Goal: Check status: Check status

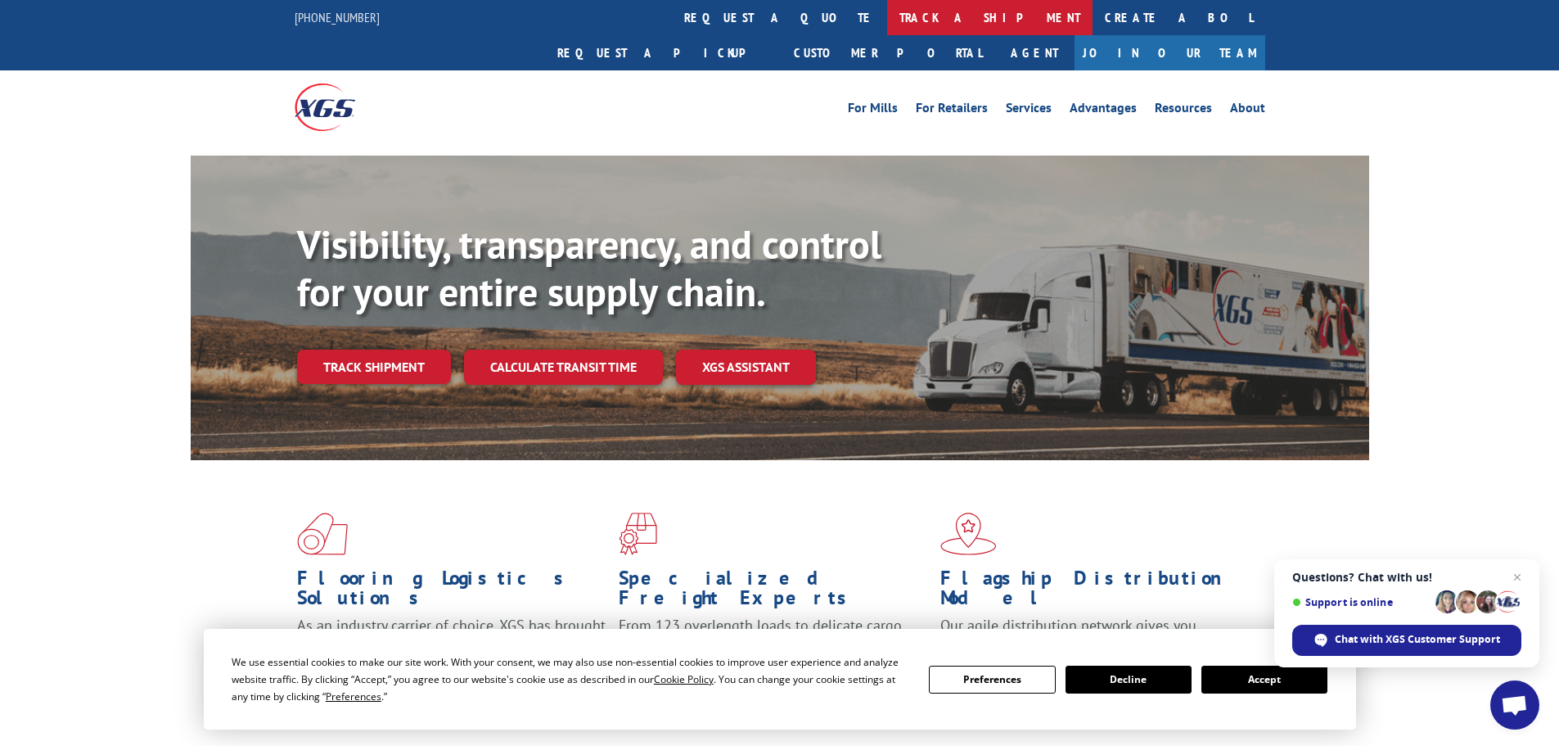
click at [887, 19] on link "track a shipment" at bounding box center [989, 17] width 205 height 35
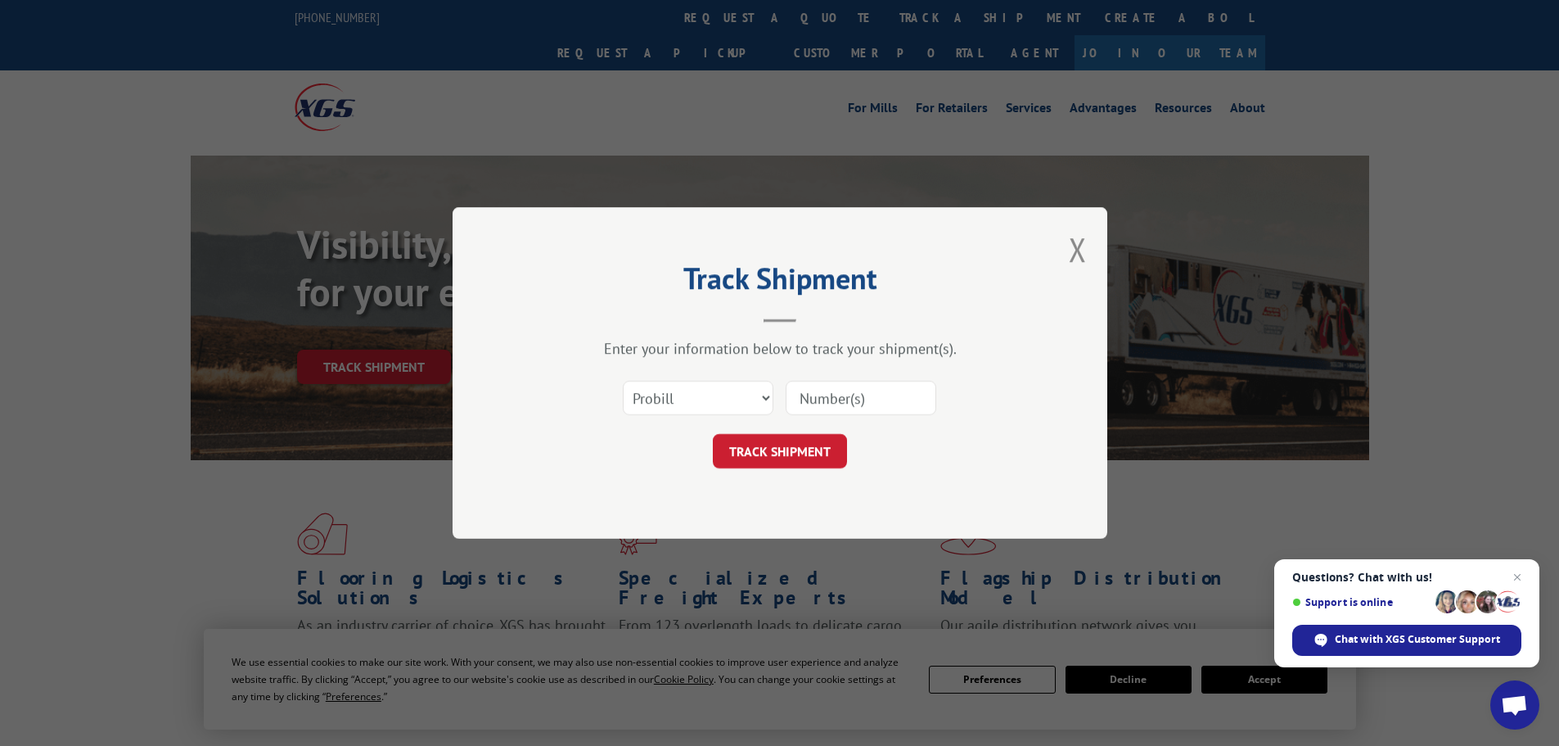
click at [840, 397] on input at bounding box center [861, 398] width 151 height 34
paste input "17207707"
type input "17207707"
click at [818, 443] on button "TRACK SHIPMENT" at bounding box center [780, 451] width 134 height 34
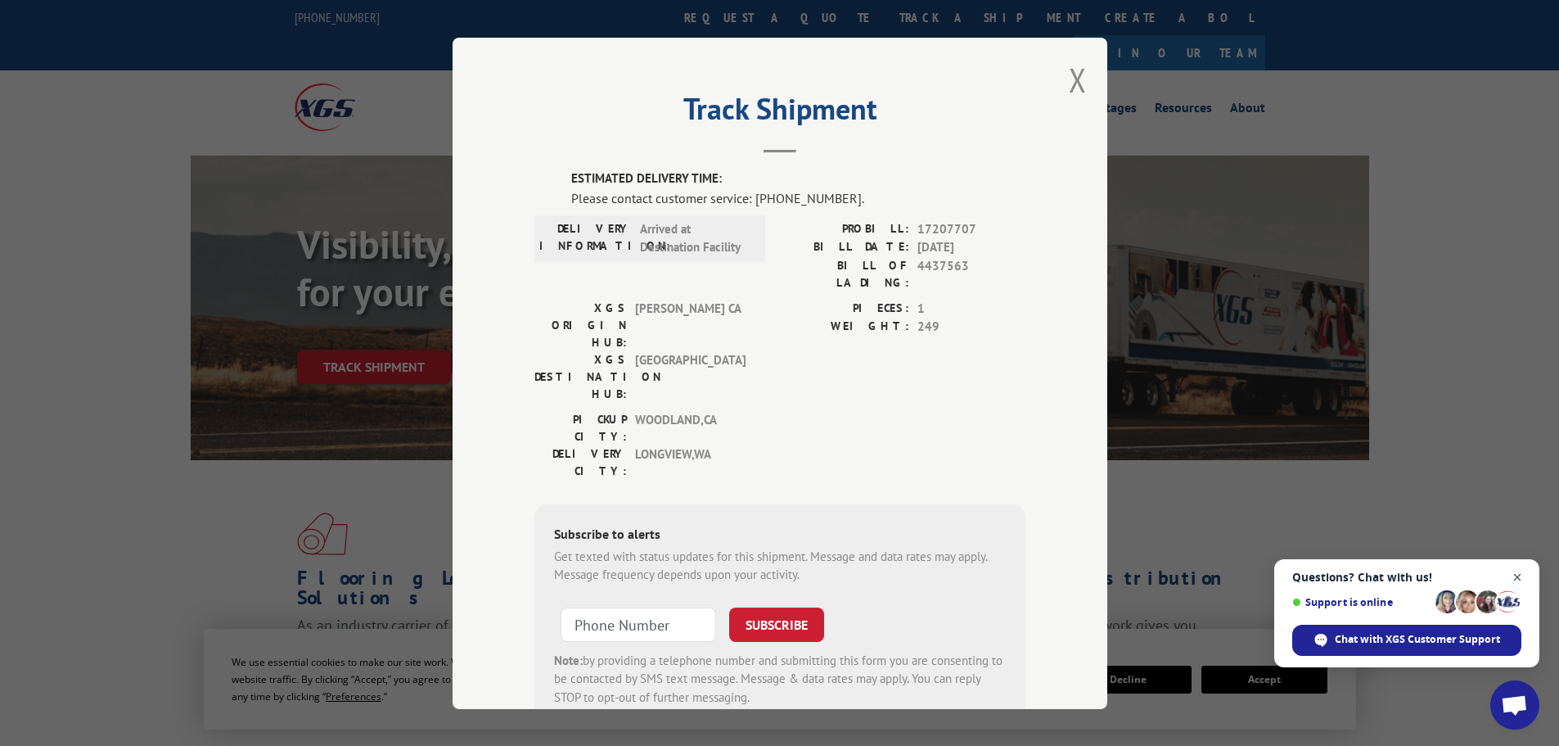
click at [1525, 575] on span "Close chat" at bounding box center [1517, 577] width 20 height 20
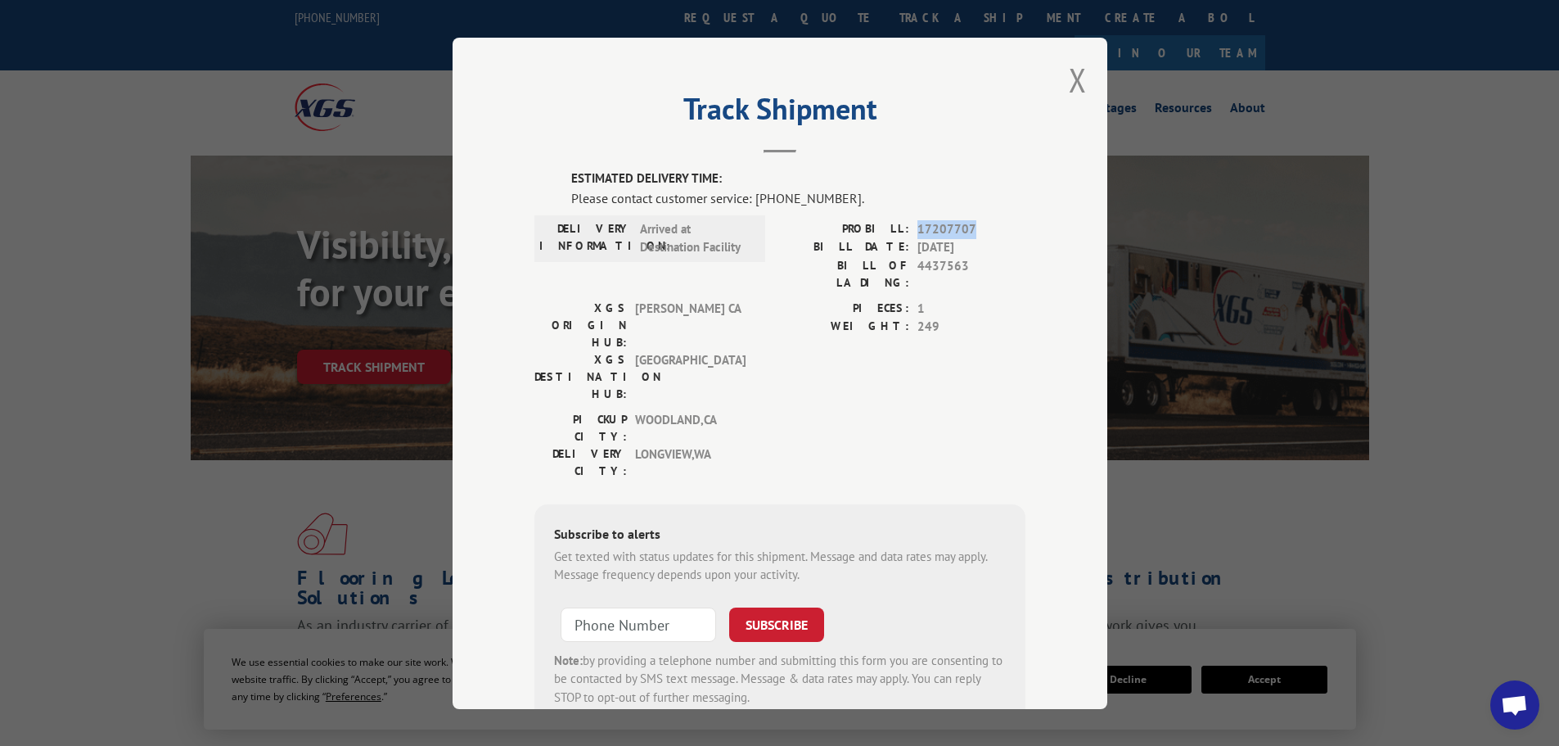
drag, startPoint x: 977, startPoint y: 223, endPoint x: 909, endPoint y: 234, distance: 68.8
click at [909, 234] on div "PROBILL: 17207707" at bounding box center [903, 228] width 246 height 19
copy span "17207707"
drag, startPoint x: 673, startPoint y: 201, endPoint x: 877, endPoint y: 205, distance: 204.6
click at [877, 205] on div "Please contact customer service: [PHONE_NUMBER]." at bounding box center [798, 197] width 454 height 20
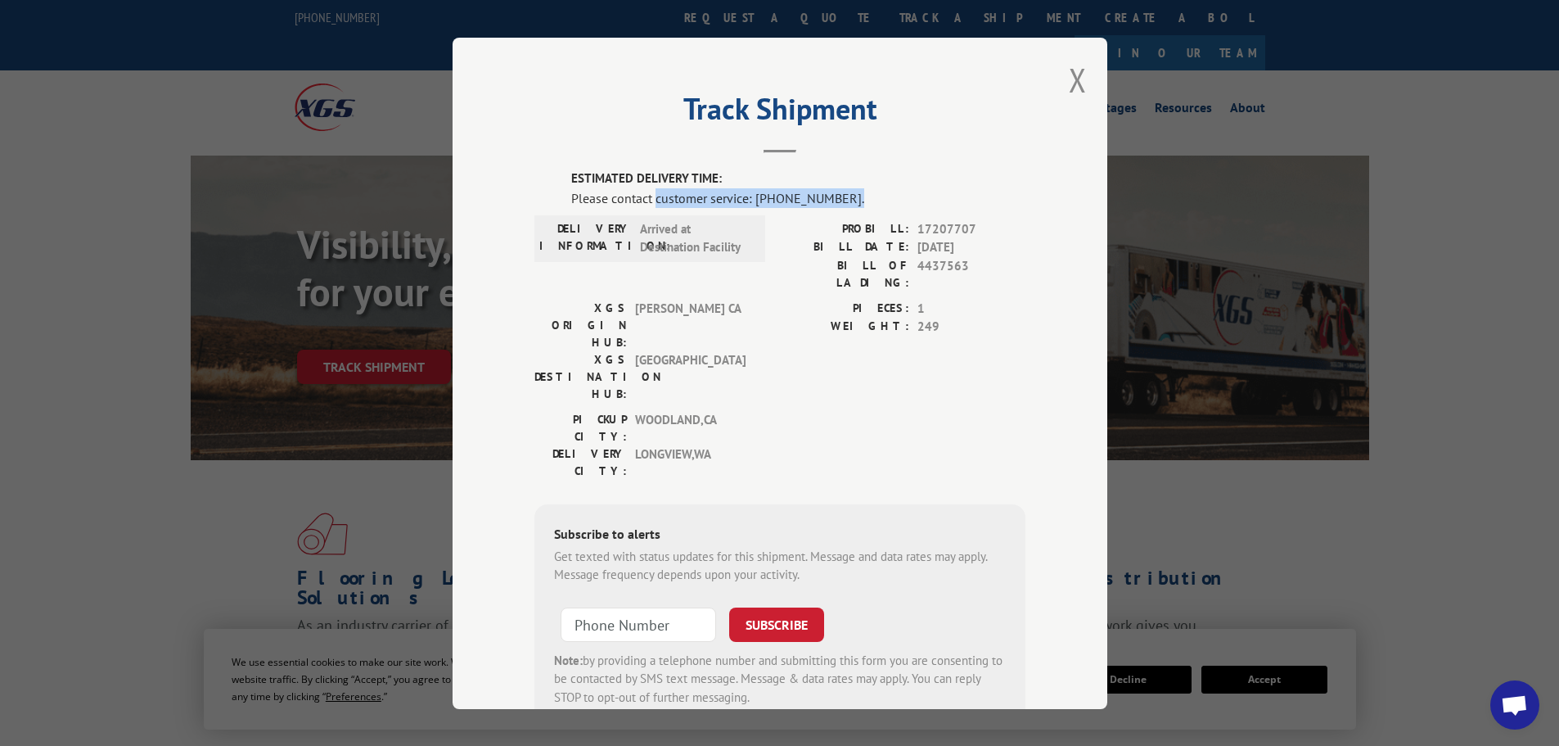
copy div "customer service: [PHONE_NUMBER]."
click at [1075, 80] on button "Close modal" at bounding box center [1078, 79] width 18 height 43
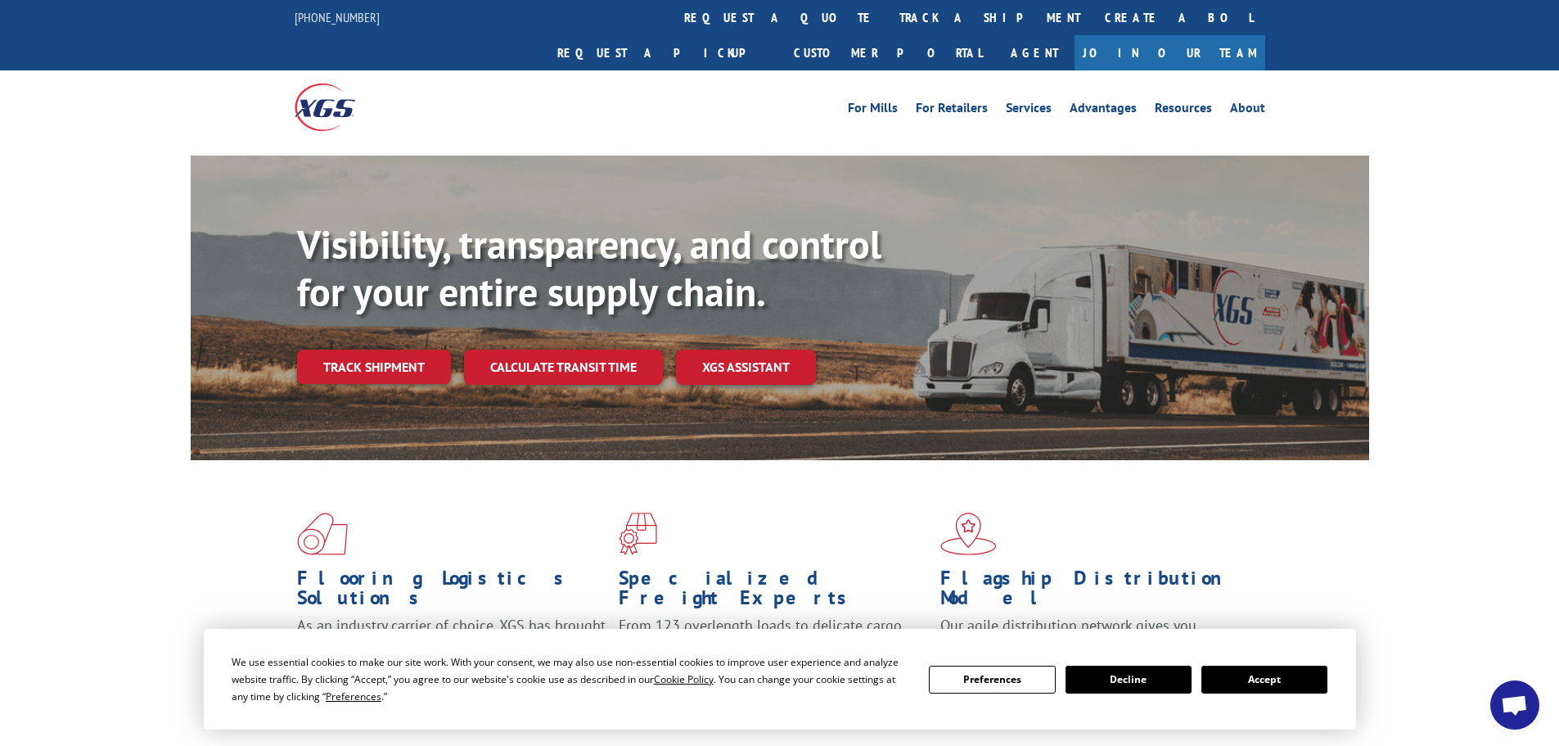
click at [1276, 670] on button "Accept" at bounding box center [1264, 679] width 126 height 28
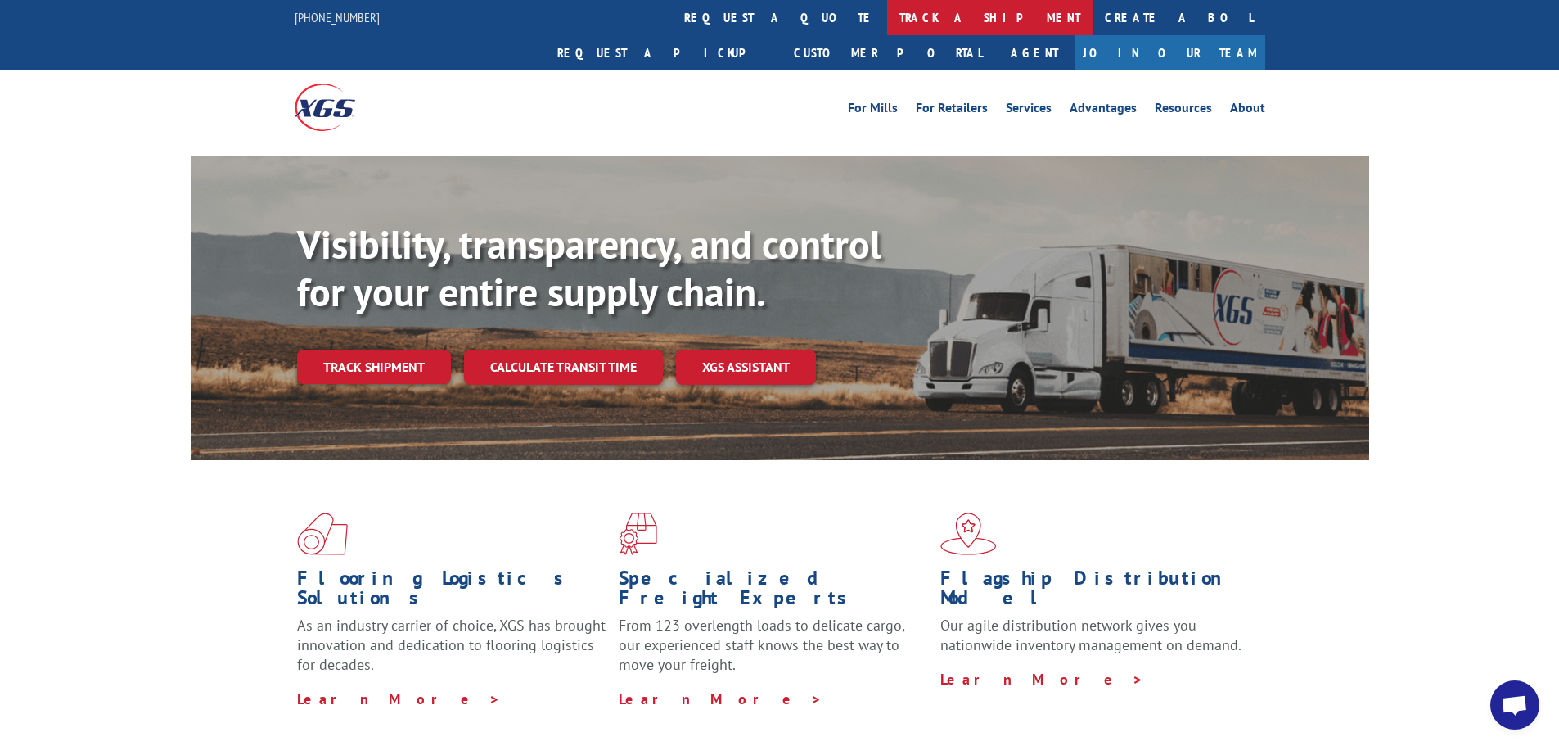
click at [887, 24] on link "track a shipment" at bounding box center [989, 17] width 205 height 35
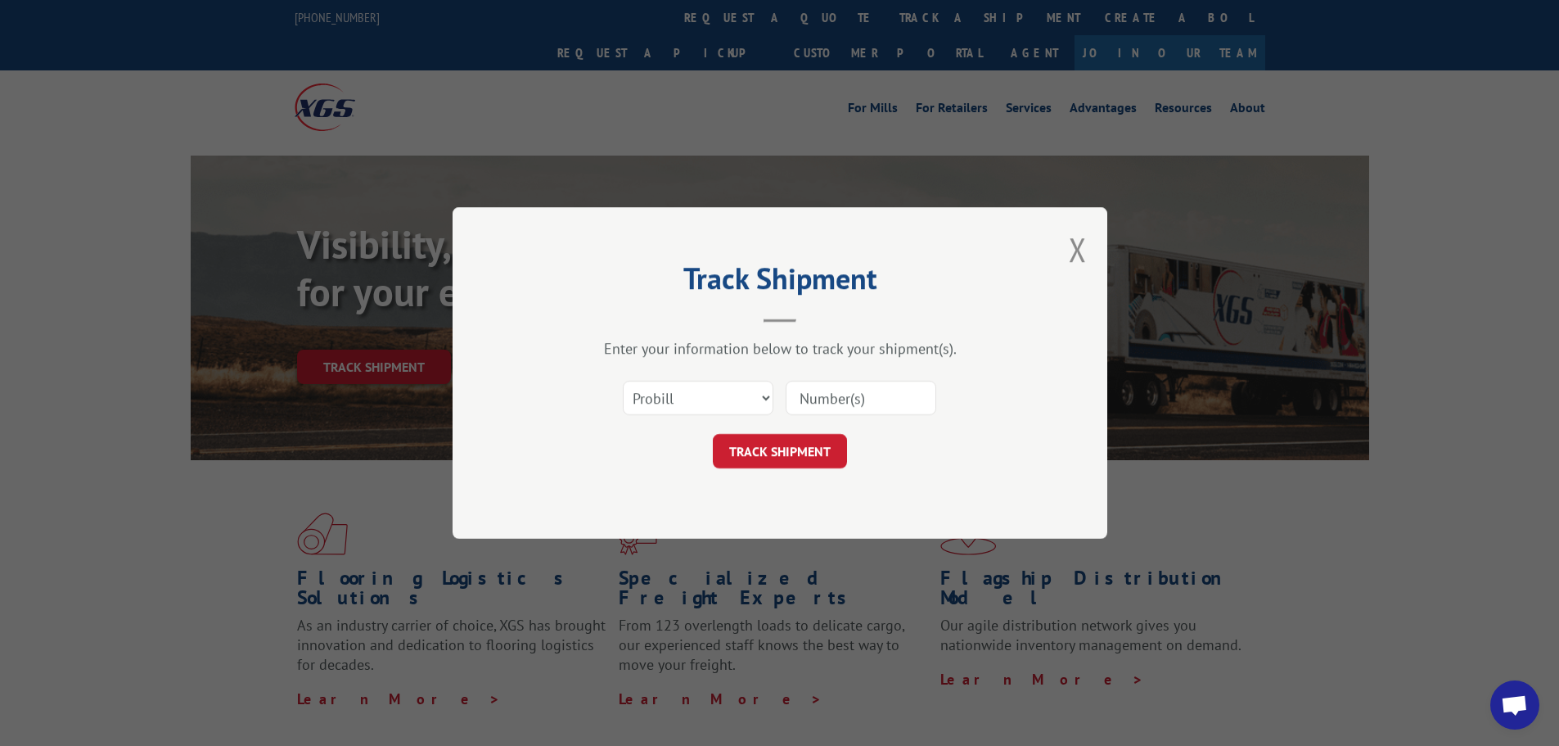
click at [849, 402] on input at bounding box center [861, 398] width 151 height 34
type input "17207707"
click at [755, 448] on button "TRACK SHIPMENT" at bounding box center [780, 451] width 134 height 34
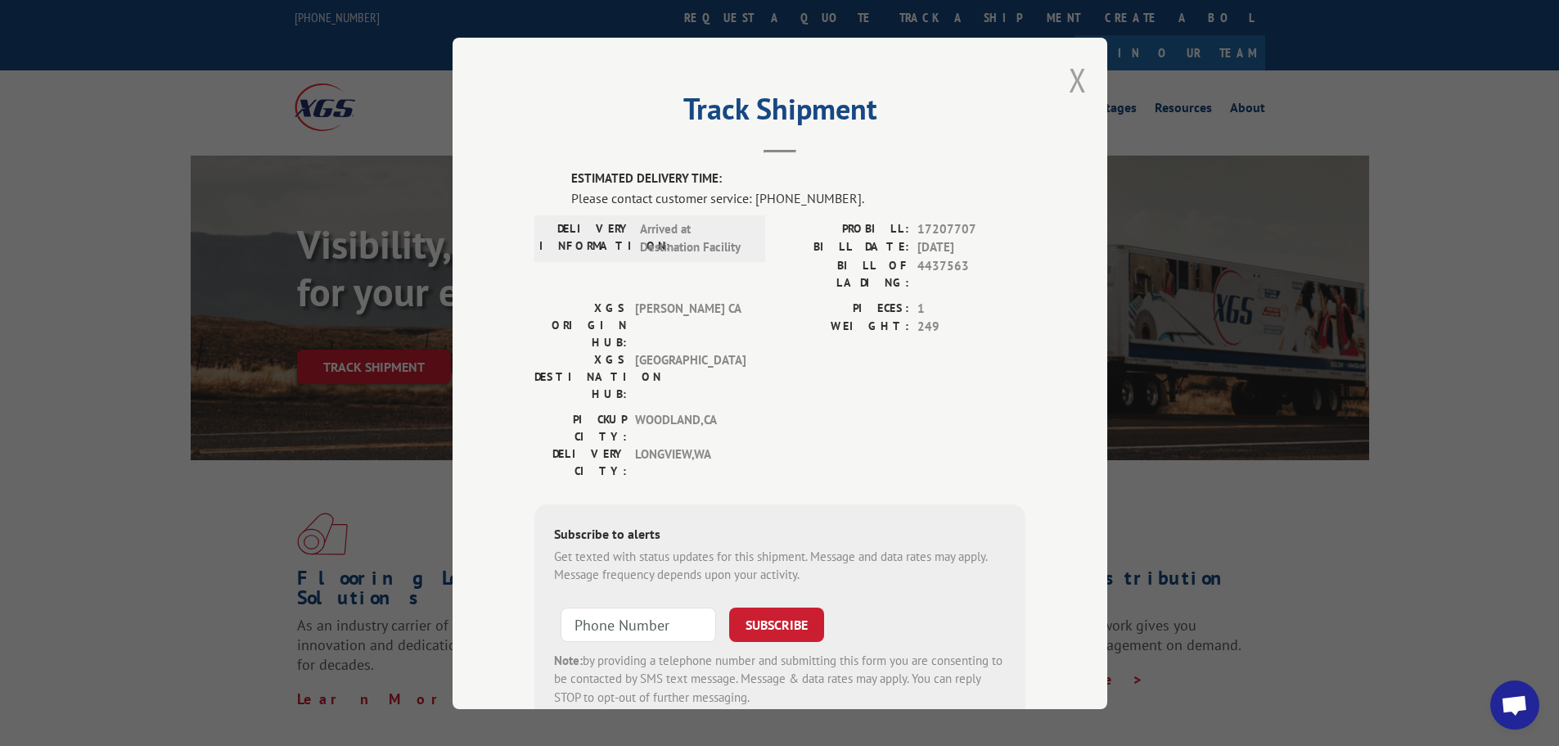
click at [1072, 70] on button "Close modal" at bounding box center [1078, 79] width 18 height 43
